Goal: Navigation & Orientation: Go to known website

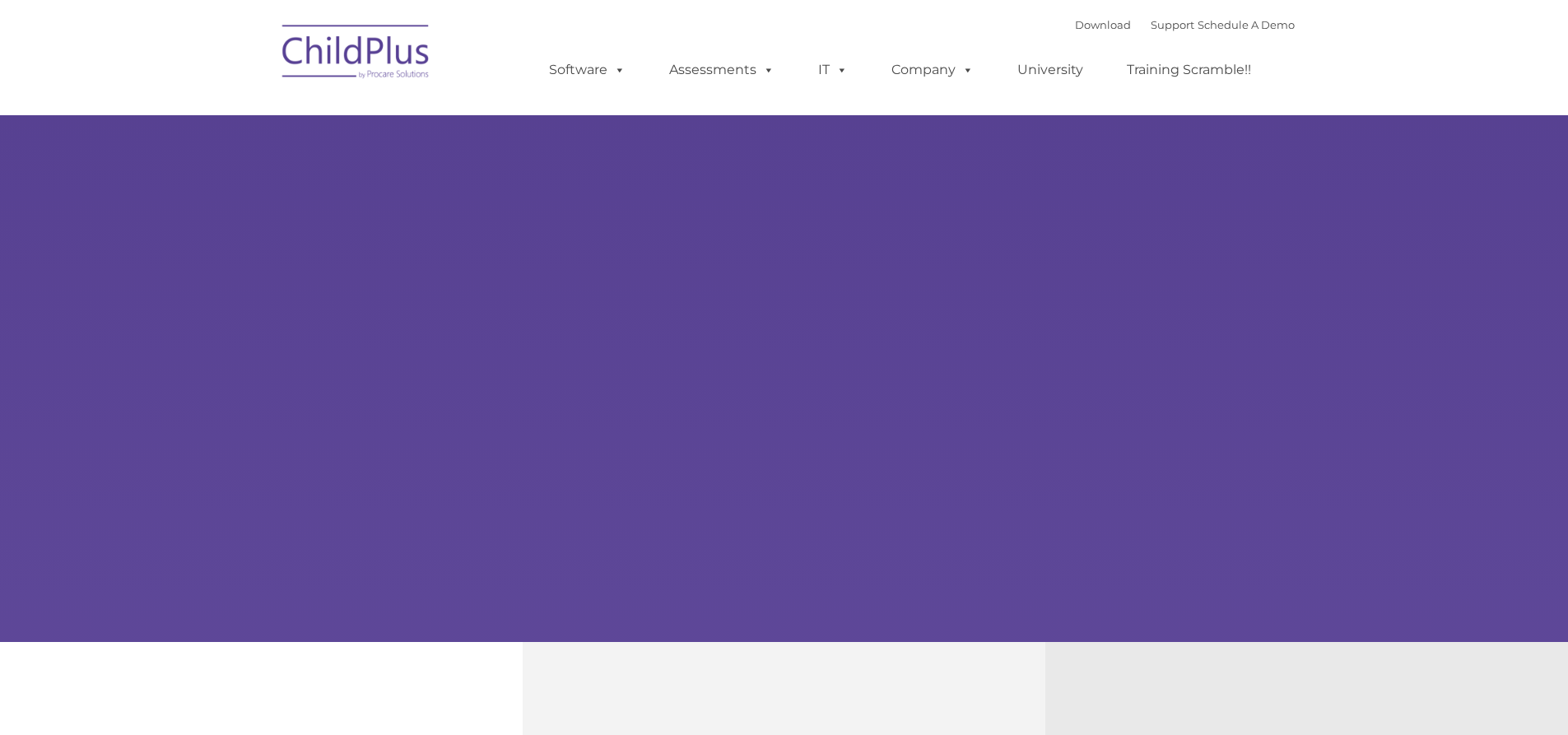
type input ""
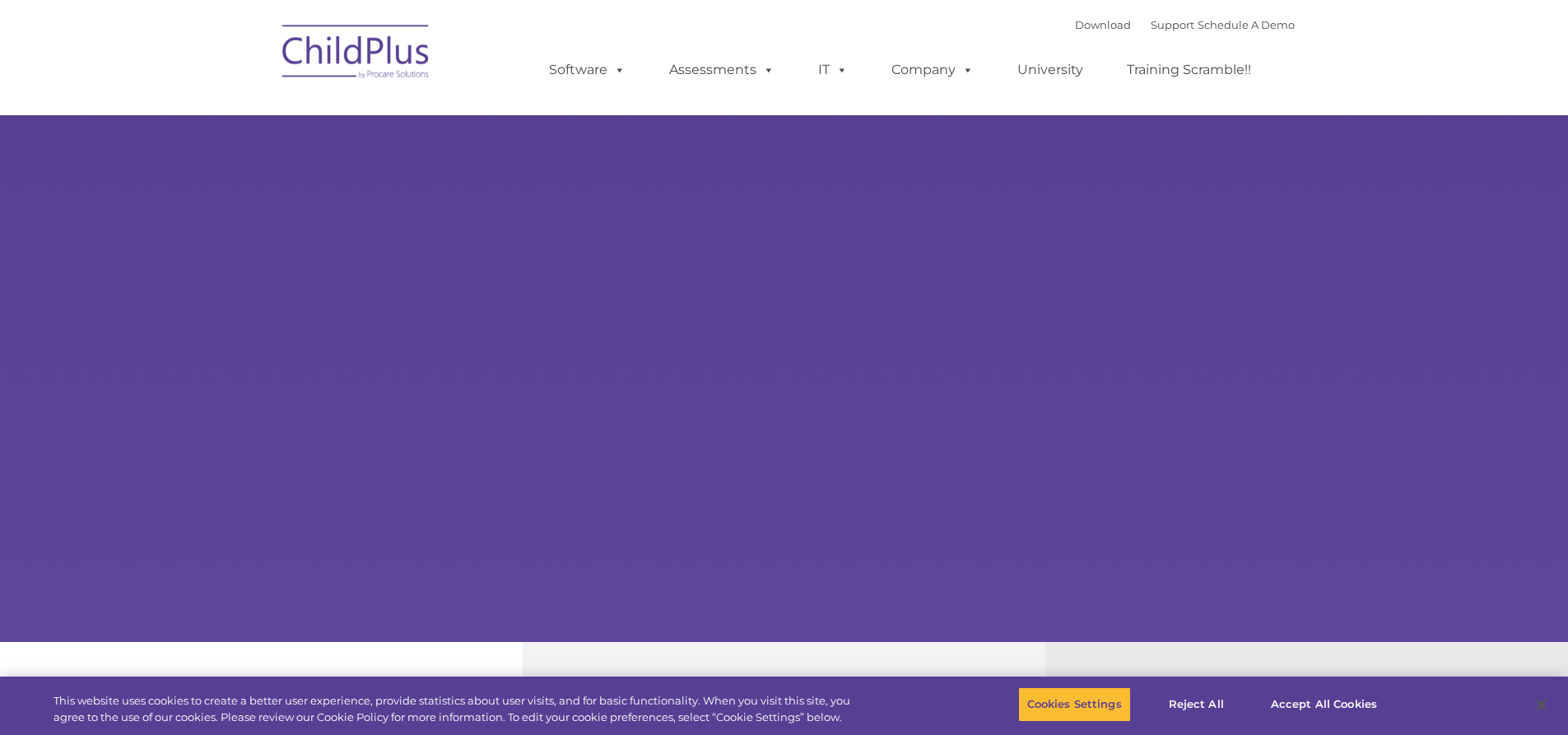
select select "MEDIUM"
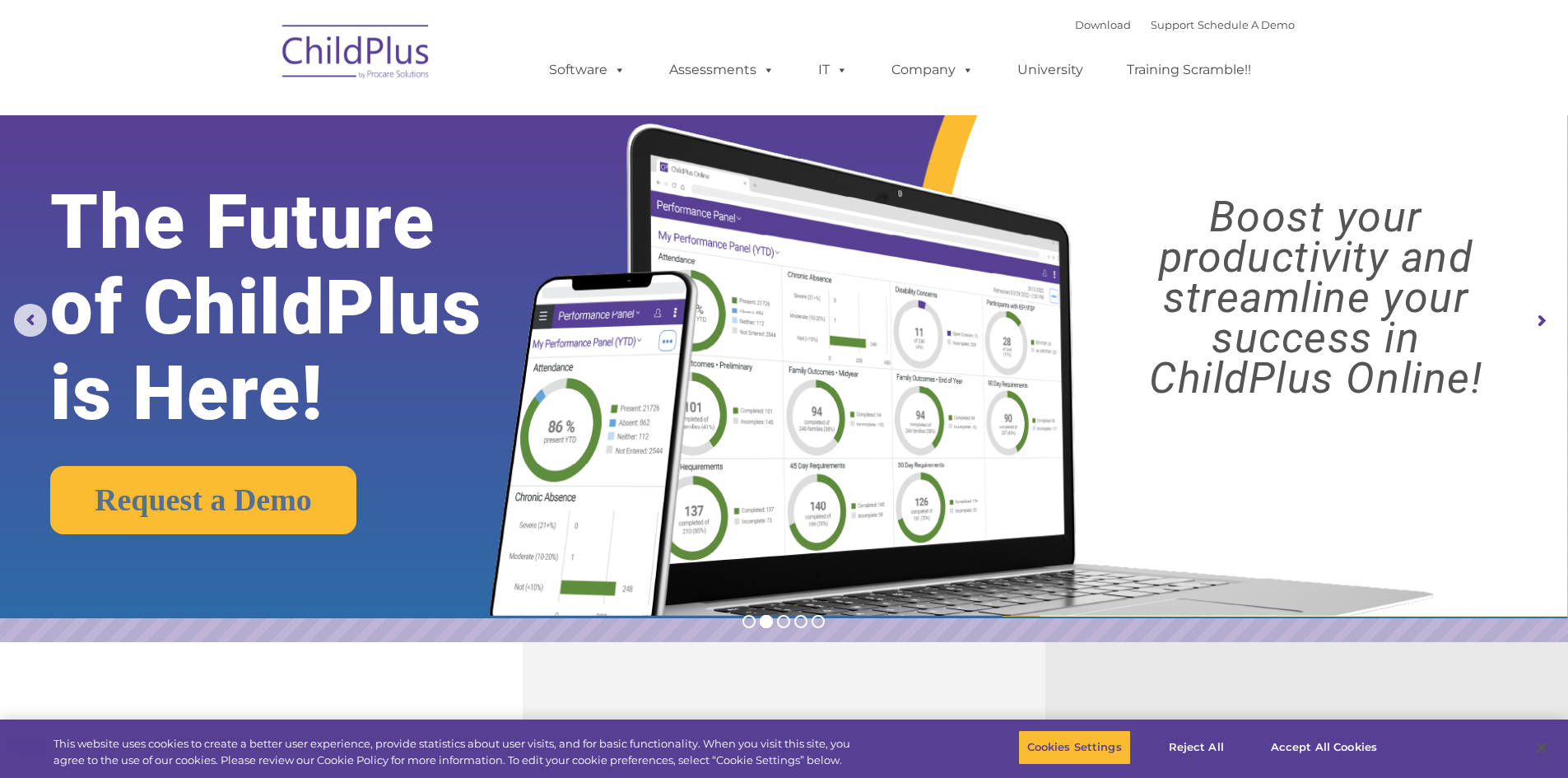
click at [398, 33] on img at bounding box center [356, 54] width 165 height 82
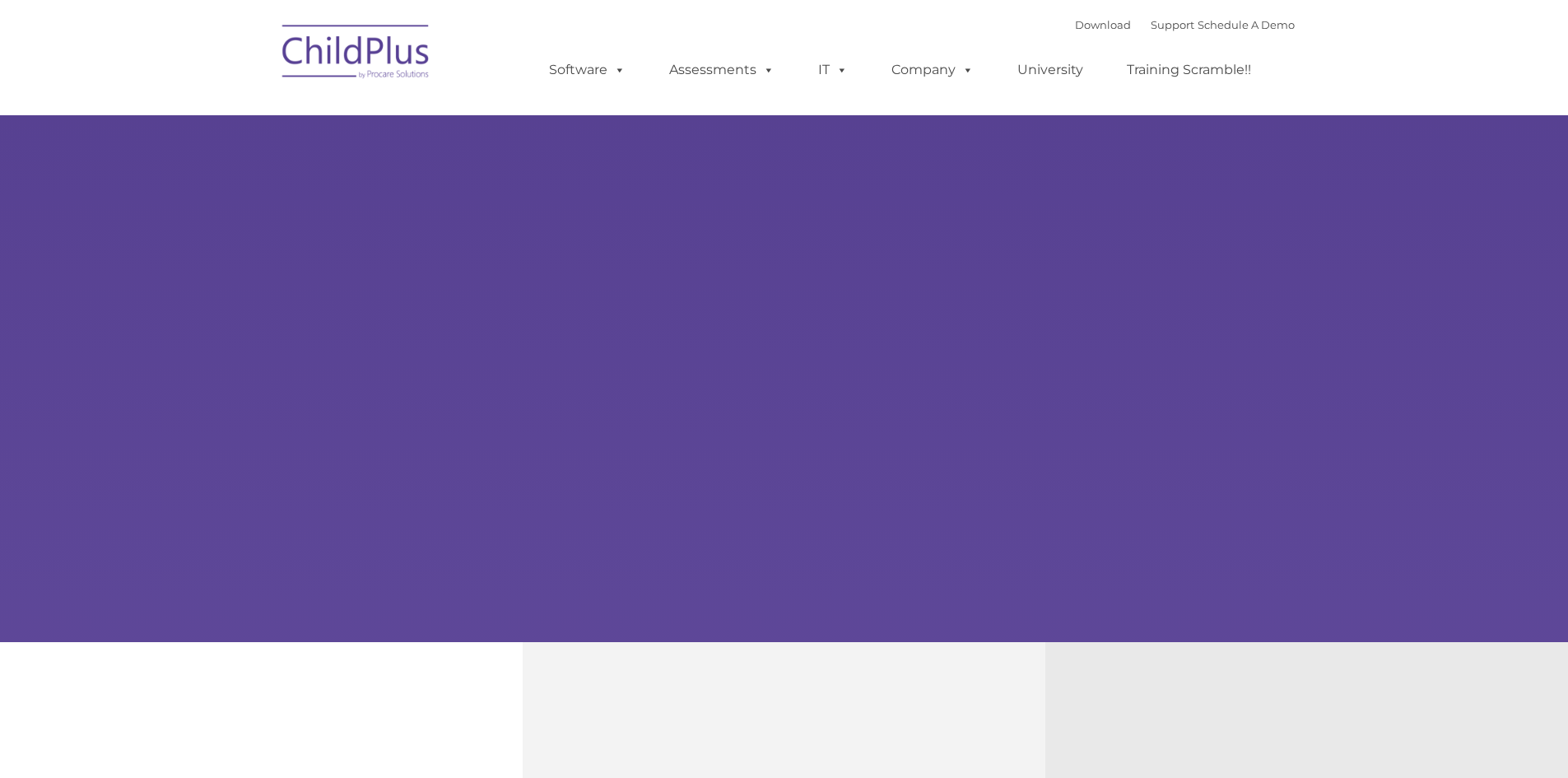
type input ""
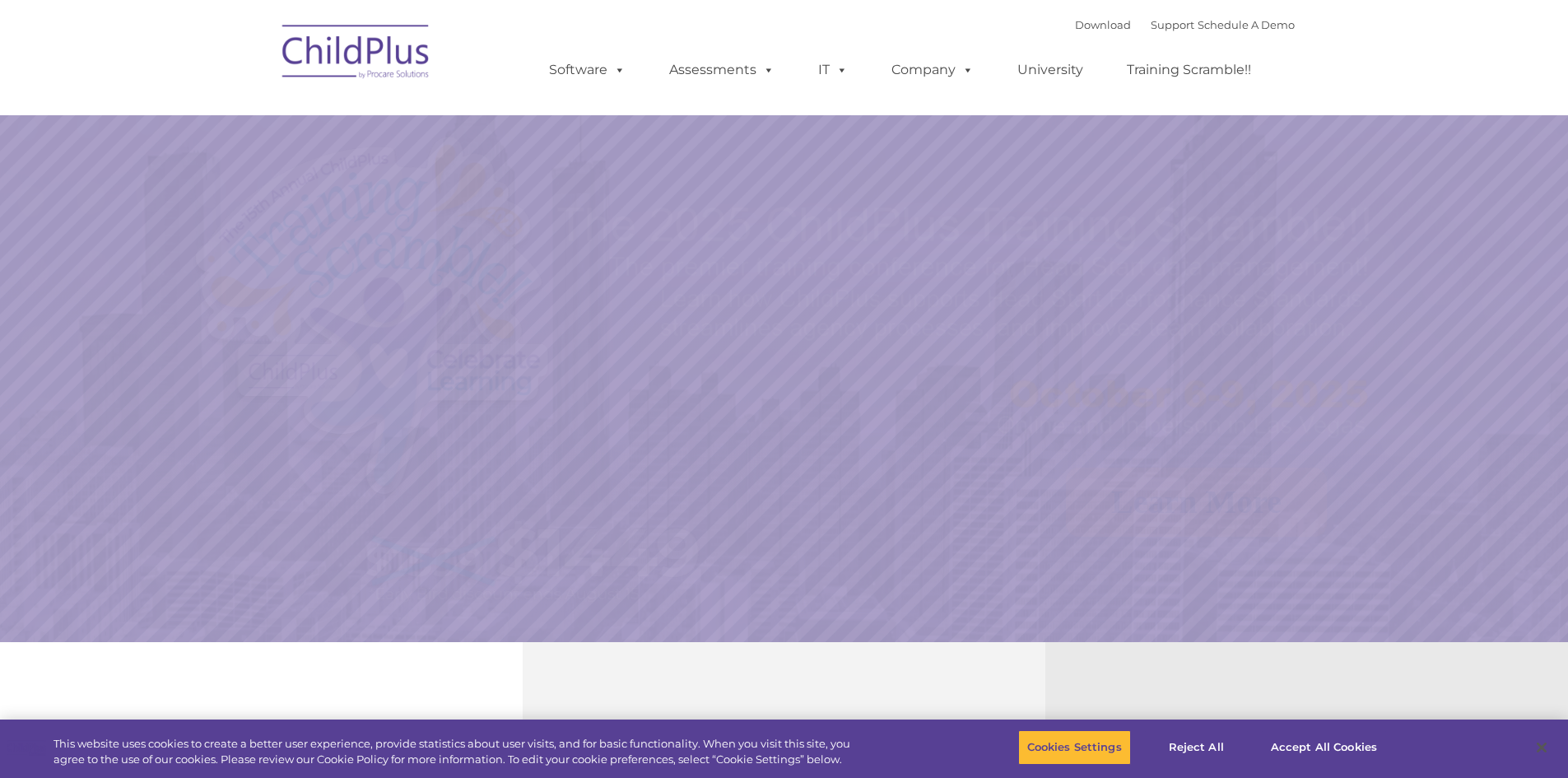
select select "MEDIUM"
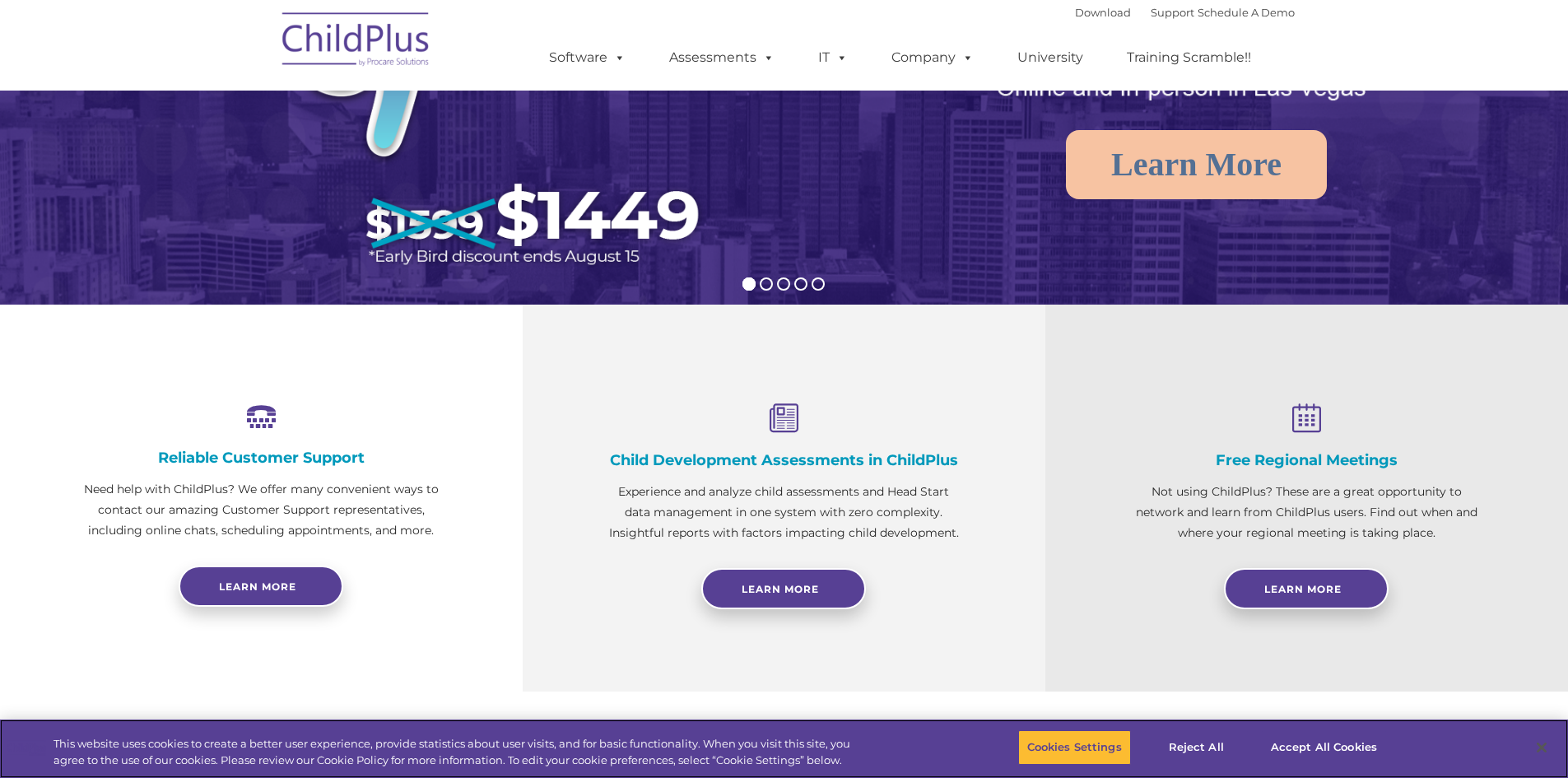
scroll to position [353, 0]
